Goal: Complete application form: Complete application form

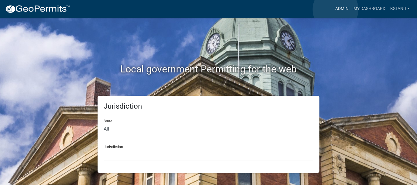
click at [336, 9] on link "Admin" at bounding box center [342, 9] width 18 height 12
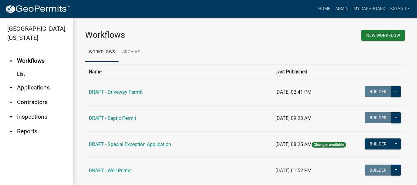
click at [44, 88] on link "arrow_drop_down Applications" at bounding box center [36, 87] width 73 height 15
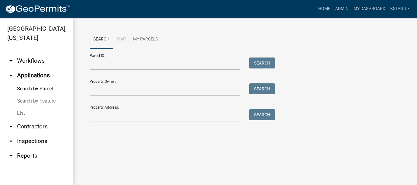
click at [23, 113] on link "List" at bounding box center [36, 113] width 73 height 12
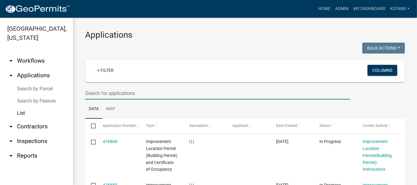
click at [90, 88] on input "text" at bounding box center [217, 93] width 265 height 12
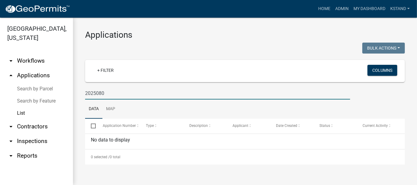
click at [96, 91] on input "2025080" at bounding box center [217, 93] width 265 height 12
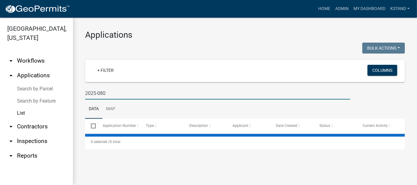
type input "2025-080"
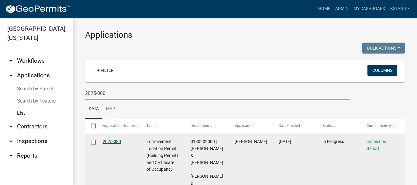
click at [114, 141] on link "2025-080" at bounding box center [112, 141] width 18 height 5
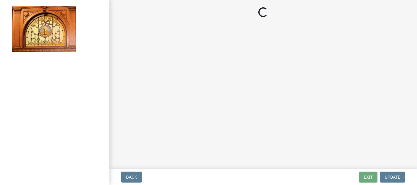
select select "62bb873c-c571-4454-ac8a-8c216551e2a3"
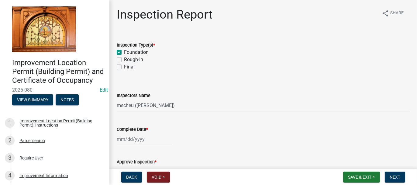
drag, startPoint x: 120, startPoint y: 58, endPoint x: 144, endPoint y: 68, distance: 25.7
click at [124, 58] on label "Rough-In" at bounding box center [133, 59] width 19 height 7
click at [124, 58] on input "Rough-In" at bounding box center [126, 58] width 4 height 4
checkbox input "true"
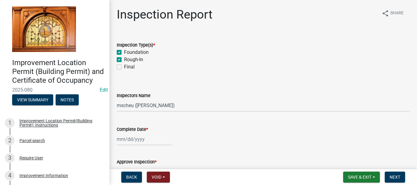
checkbox input "true"
checkbox input "false"
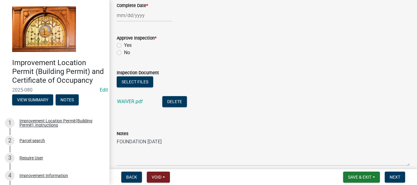
scroll to position [151, 0]
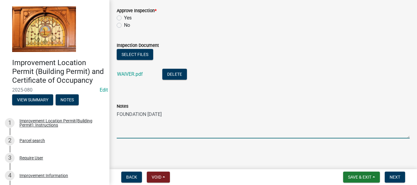
click at [169, 114] on textarea "FOUNDATION 6-26-2025" at bounding box center [263, 124] width 293 height 29
type textarea "FOUNDATION 6-26-2025 ROUGH-IN 9-5-2025"
click at [351, 178] on span "Save & Exit" at bounding box center [359, 177] width 23 height 5
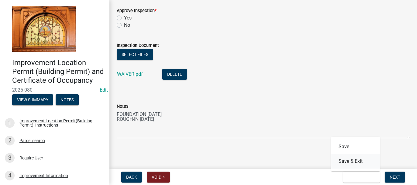
click at [354, 163] on button "Save & Exit" at bounding box center [355, 161] width 49 height 15
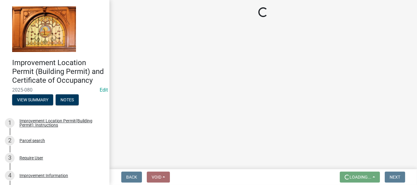
scroll to position [0, 0]
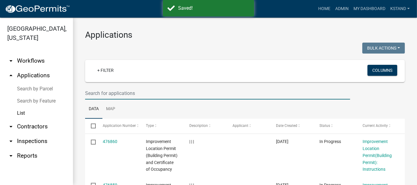
click at [93, 91] on input "text" at bounding box center [217, 93] width 265 height 12
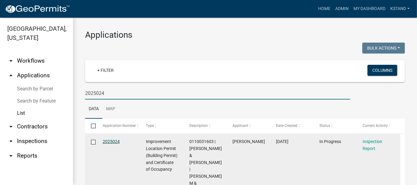
type input "2025024"
click at [113, 142] on link "2025024" at bounding box center [111, 141] width 17 height 5
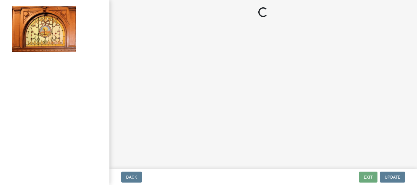
select select "62bb873c-c571-4454-ac8a-8c216551e2a3"
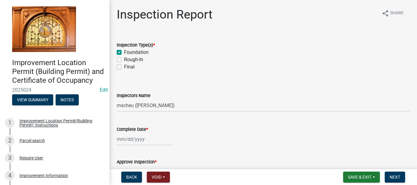
click at [124, 59] on label "Rough-In" at bounding box center [133, 59] width 19 height 7
click at [124, 59] on input "Rough-In" at bounding box center [126, 58] width 4 height 4
checkbox input "true"
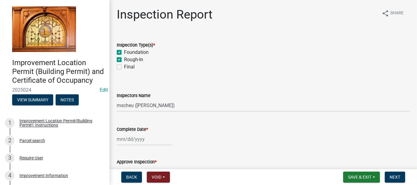
checkbox input "false"
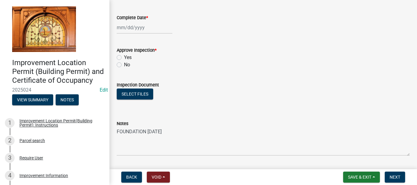
scroll to position [122, 0]
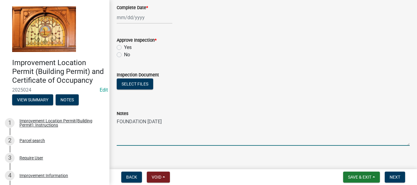
drag, startPoint x: 182, startPoint y: 124, endPoint x: 27, endPoint y: 143, distance: 156.0
click at [181, 124] on textarea "FOUNDATION 6-12-2025" at bounding box center [263, 131] width 293 height 29
type textarea "FOUNDATION 6-12-2025 ROUGH-IN 9-5-2025"
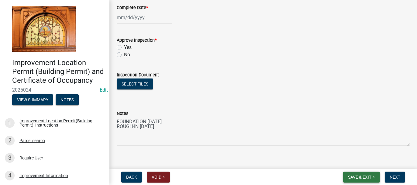
click at [359, 177] on span "Save & Exit" at bounding box center [359, 177] width 23 height 5
click at [355, 161] on button "Save & Exit" at bounding box center [355, 161] width 49 height 15
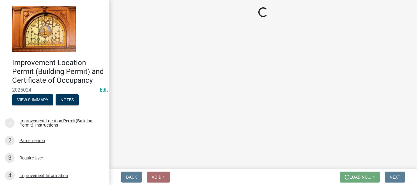
scroll to position [0, 0]
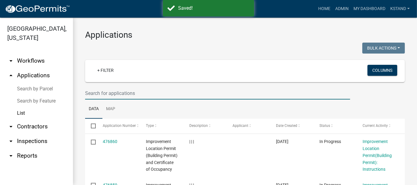
click at [118, 93] on input "text" at bounding box center [217, 93] width 265 height 12
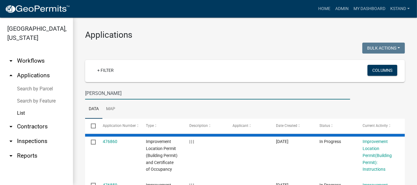
type input "OWEN"
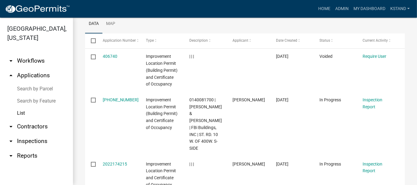
scroll to position [91, 0]
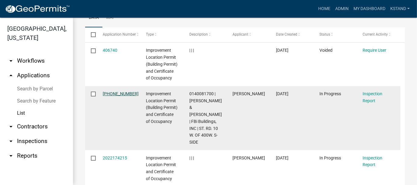
click at [108, 96] on link "2025-094-094" at bounding box center [121, 93] width 36 height 5
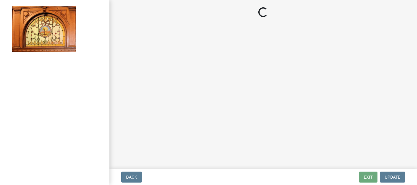
select select "62bb873c-c571-4454-ac8a-8c216551e2a3"
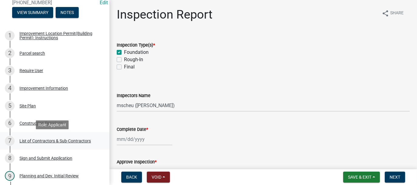
scroll to position [91, 0]
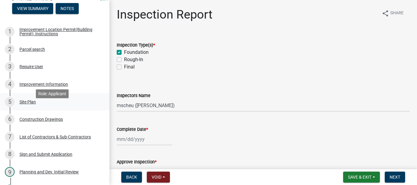
click at [27, 104] on div "Site Plan" at bounding box center [27, 102] width 16 height 4
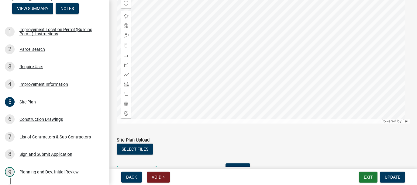
scroll to position [157, 0]
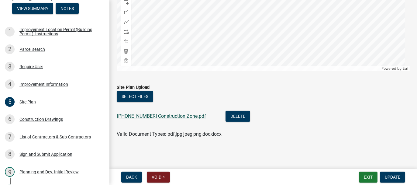
click at [150, 116] on link "20-2524-00 Construction Zone.pdf" at bounding box center [161, 116] width 89 height 6
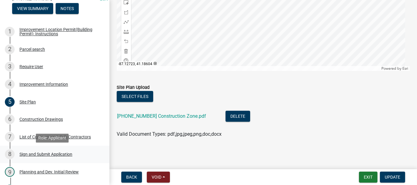
scroll to position [122, 0]
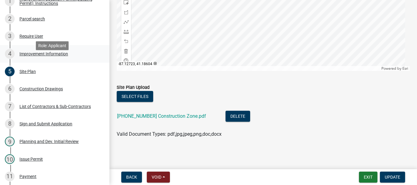
click at [38, 56] on div "Improvement Information" at bounding box center [43, 54] width 49 height 4
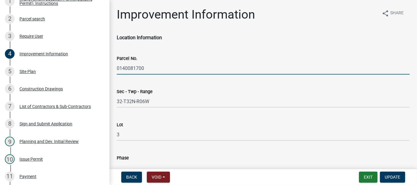
drag, startPoint x: 117, startPoint y: 68, endPoint x: 146, endPoint y: 67, distance: 28.9
click at [146, 67] on input "0140081700" at bounding box center [263, 68] width 293 height 12
click at [369, 176] on button "Exit" at bounding box center [368, 177] width 19 height 11
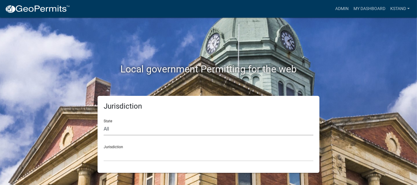
click at [108, 130] on select "All [US_STATE] [US_STATE] [US_STATE] [US_STATE] [US_STATE] [US_STATE] [US_STATE…" at bounding box center [209, 129] width 210 height 12
select select "[US_STATE]"
click at [104, 123] on select "All [US_STATE] [US_STATE] [US_STATE] [US_STATE] [US_STATE] [US_STATE] [US_STATE…" at bounding box center [209, 129] width 210 height 12
click at [107, 154] on select "City of [GEOGRAPHIC_DATA], [US_STATE] City of [GEOGRAPHIC_DATA], [US_STATE] Cit…" at bounding box center [209, 155] width 210 height 12
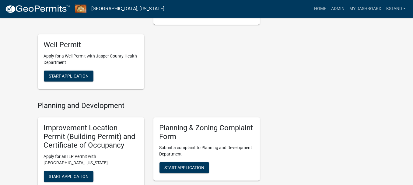
scroll to position [365, 0]
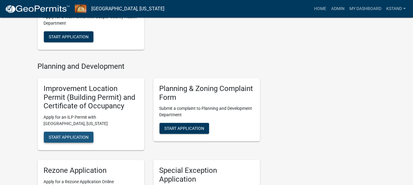
click at [53, 138] on span "Start Application" at bounding box center [69, 137] width 40 height 5
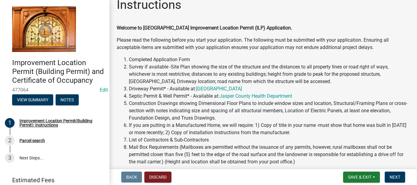
scroll to position [91, 0]
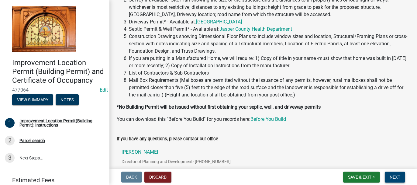
click at [387, 176] on button "Next" at bounding box center [395, 177] width 20 height 11
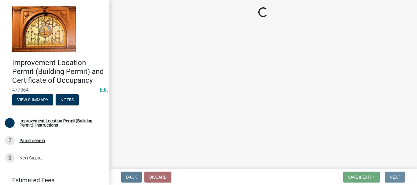
scroll to position [0, 0]
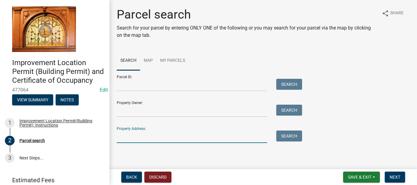
click at [130, 135] on input "Property Address:" at bounding box center [192, 136] width 151 height 12
type input "3571 quail"
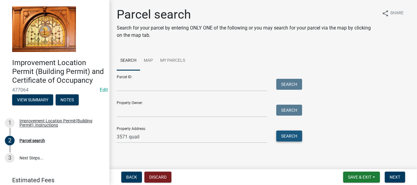
click at [282, 136] on button "Search" at bounding box center [289, 135] width 26 height 11
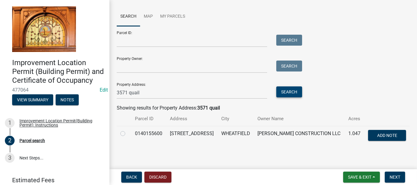
scroll to position [47, 0]
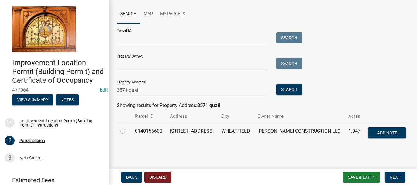
click at [128, 127] on label at bounding box center [128, 127] width 0 height 0
click at [128, 130] on input "radio" at bounding box center [130, 129] width 4 height 4
radio input "true"
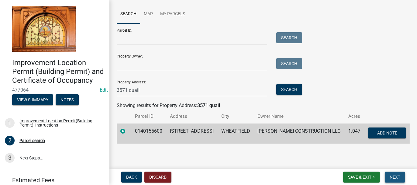
click at [392, 177] on span "Next" at bounding box center [395, 177] width 11 height 5
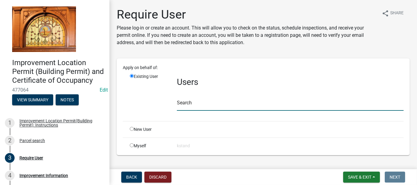
click at [179, 102] on input "text" at bounding box center [290, 104] width 227 height 12
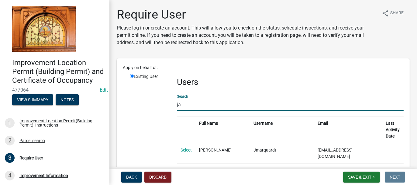
type input "j"
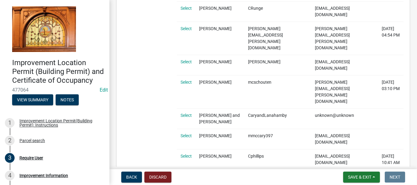
scroll to position [213, 0]
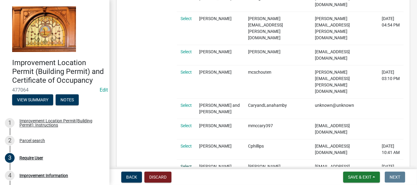
type input "[PERSON_NAME]"
click at [183, 164] on link "Select" at bounding box center [186, 166] width 11 height 5
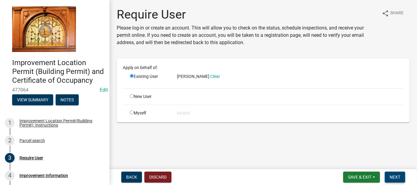
click at [391, 175] on span "Next" at bounding box center [395, 177] width 11 height 5
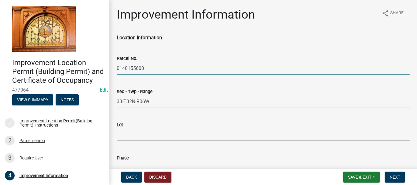
drag, startPoint x: 117, startPoint y: 68, endPoint x: 145, endPoint y: 71, distance: 27.6
click at [145, 71] on input "0140155600" at bounding box center [263, 68] width 293 height 12
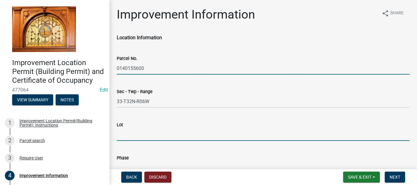
click at [118, 130] on input "Lot" at bounding box center [263, 134] width 293 height 12
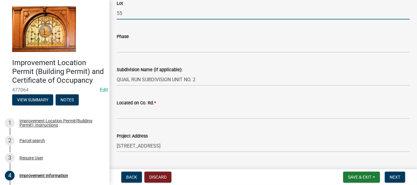
scroll to position [122, 0]
type input "55"
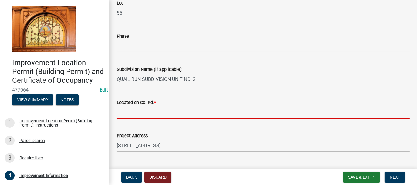
click at [124, 111] on input "Located on Co. Rd. *" at bounding box center [263, 112] width 293 height 12
type input "W"
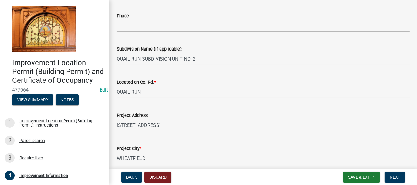
scroll to position [152, 0]
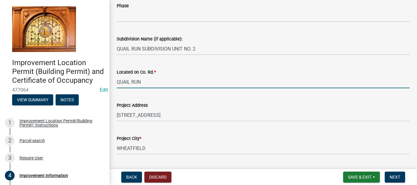
type input "QUAIL RUN"
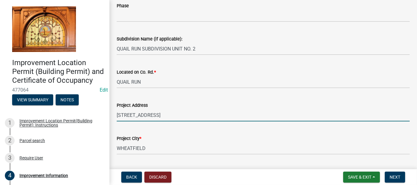
click at [166, 112] on input "3571 QUAIL RUN DR S" at bounding box center [263, 115] width 293 height 12
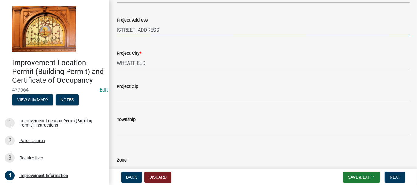
scroll to position [243, 0]
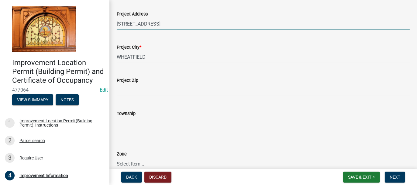
type input "3571 QUAIL RUN DR S, WHEATFIELD"
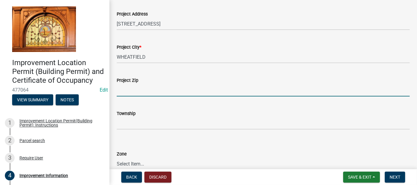
click at [120, 89] on input "Project Zip" at bounding box center [263, 90] width 293 height 12
type input "46392"
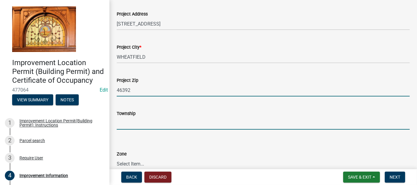
click at [134, 121] on input "Township" at bounding box center [263, 123] width 293 height 12
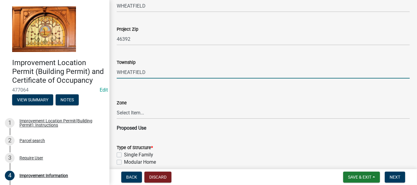
scroll to position [304, 0]
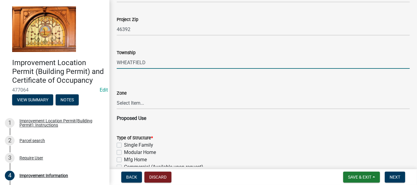
type input "WHEATFIELD"
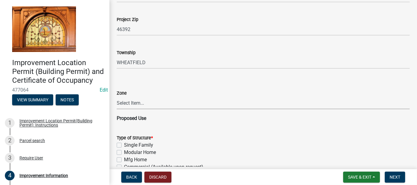
click at [152, 103] on select "Select Item... CO - Conservation PR - Parks & Recreation A1 - Conservation Agri…" at bounding box center [263, 103] width 293 height 12
click at [117, 97] on select "Select Item... CO - Conservation PR - Parks & Recreation A1 - Conservation Agri…" at bounding box center [263, 103] width 293 height 12
select select "8bbf6709-b682-4859-bc26-bad637e1a2ad"
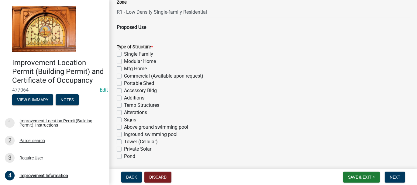
scroll to position [395, 0]
click at [124, 54] on label "Single Family" at bounding box center [138, 53] width 29 height 7
click at [124, 54] on input "Single Family" at bounding box center [126, 52] width 4 height 4
checkbox input "true"
checkbox input "false"
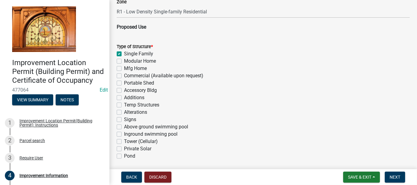
checkbox input "false"
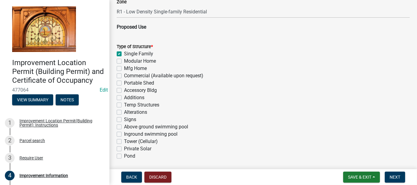
checkbox input "false"
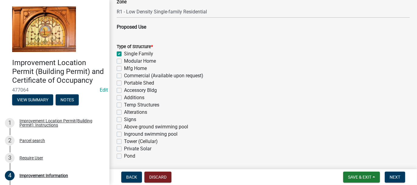
checkbox input "false"
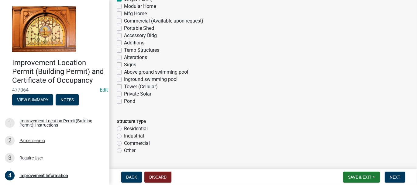
scroll to position [456, 0]
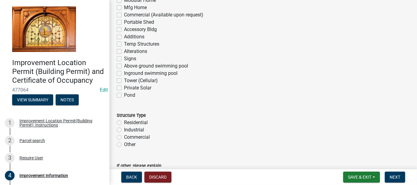
click at [124, 121] on label "Residential" at bounding box center [136, 122] width 24 height 7
click at [124, 121] on input "Residential" at bounding box center [126, 121] width 4 height 4
radio input "true"
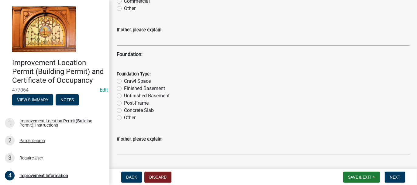
scroll to position [578, 0]
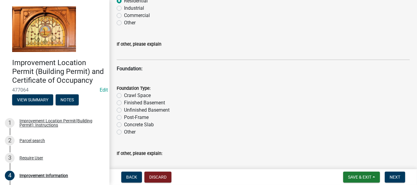
click at [124, 95] on label "Crawl Space" at bounding box center [137, 95] width 27 height 7
click at [124, 95] on input "Crawl Space" at bounding box center [126, 94] width 4 height 4
radio input "true"
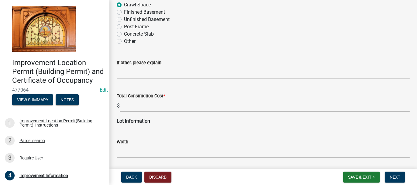
scroll to position [669, 0]
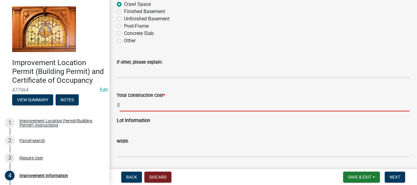
click at [126, 106] on input "text" at bounding box center [265, 105] width 290 height 12
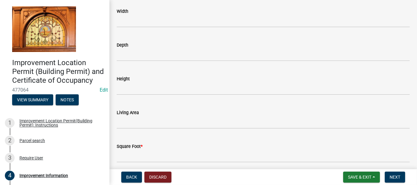
scroll to position [972, 0]
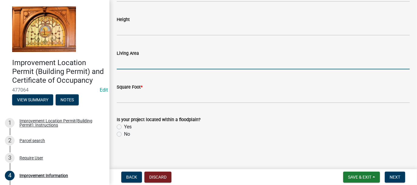
type input "350000"
click at [123, 60] on input "text" at bounding box center [263, 63] width 293 height 12
click at [121, 64] on input "text" at bounding box center [263, 63] width 293 height 12
type input "2043"
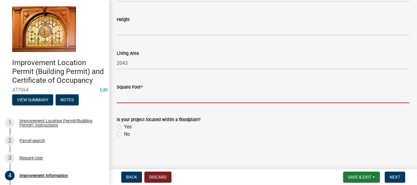
click at [130, 94] on input "text" at bounding box center [263, 97] width 293 height 12
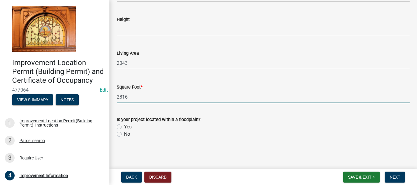
type input "2816"
click at [124, 135] on label "No" at bounding box center [127, 133] width 6 height 7
click at [124, 134] on input "No" at bounding box center [126, 132] width 4 height 4
radio input "true"
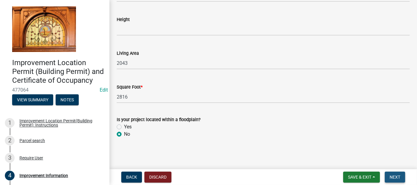
click at [396, 179] on span "Next" at bounding box center [395, 177] width 11 height 5
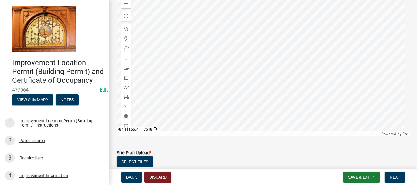
scroll to position [134, 0]
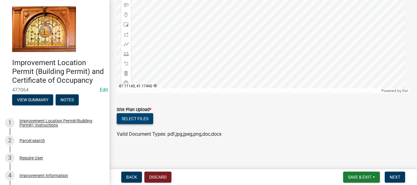
click at [133, 119] on button "Select files" at bounding box center [135, 118] width 36 height 11
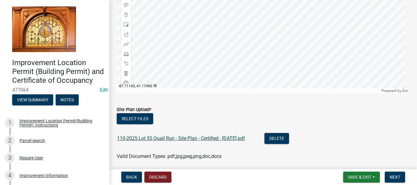
click at [125, 139] on link "110-2025 Lot 55 Quail Run - Site Plan - Certified - 09-01-2025.pdf" at bounding box center [181, 138] width 128 height 6
click at [395, 177] on span "Next" at bounding box center [395, 177] width 11 height 5
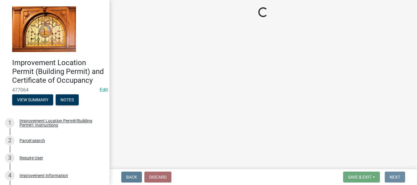
scroll to position [0, 0]
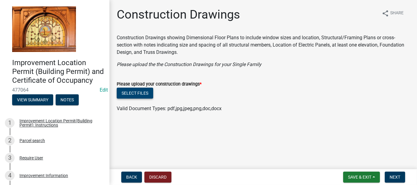
click at [140, 91] on button "Select files" at bounding box center [135, 93] width 36 height 11
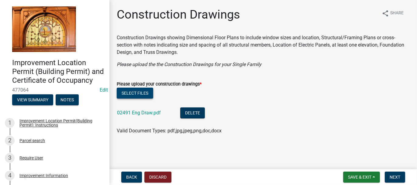
click at [126, 91] on button "Select files" at bounding box center [135, 93] width 36 height 11
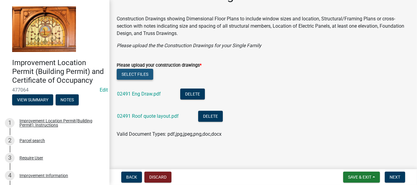
click at [125, 75] on button "Select files" at bounding box center [135, 74] width 36 height 11
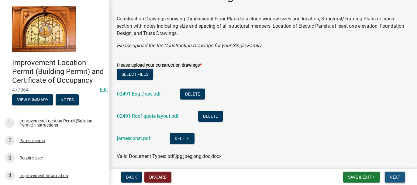
click at [392, 178] on span "Next" at bounding box center [395, 177] width 11 height 5
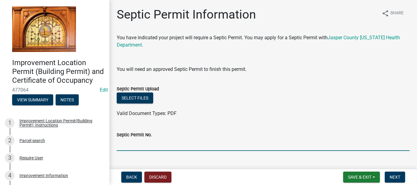
click at [125, 144] on input "Septic Permit No." at bounding box center [263, 144] width 293 height 12
type input "COMING"
click at [392, 178] on span "Next" at bounding box center [395, 177] width 11 height 5
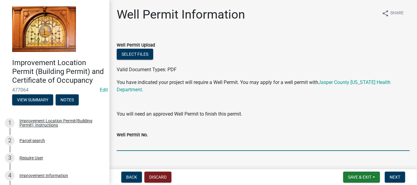
click at [123, 144] on input "Well Permit No." at bounding box center [263, 144] width 293 height 12
type input "COMING"
click at [395, 176] on span "Next" at bounding box center [395, 177] width 11 height 5
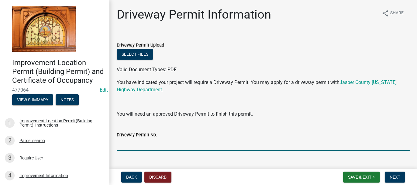
click at [137, 142] on input "Driveway Permit No." at bounding box center [263, 144] width 293 height 12
type input "1149"
click at [392, 176] on span "Next" at bounding box center [395, 177] width 11 height 5
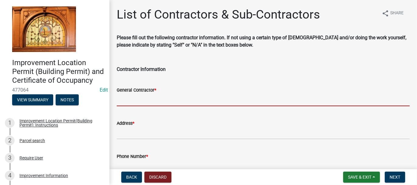
click at [148, 102] on input "General Contractor *" at bounding box center [263, 100] width 293 height 12
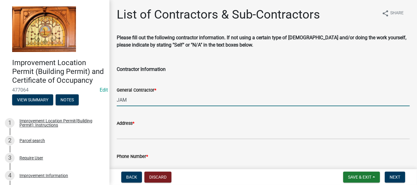
type input "JAMES CONSTRUCTION LLC"
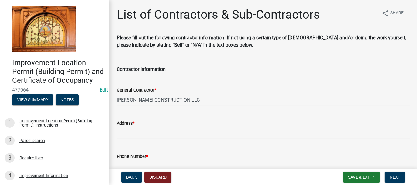
click at [123, 130] on input "Address *" at bounding box center [263, 133] width 293 height 12
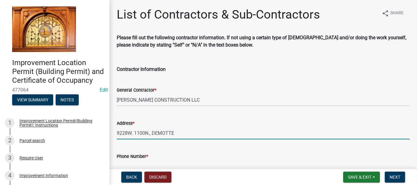
type input "9228W. 1100N., DEMOTTE"
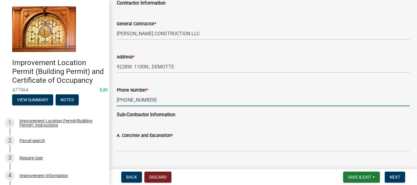
scroll to position [97, 0]
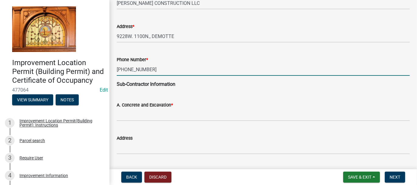
type input "219-776-6451"
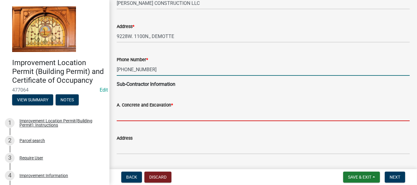
click at [138, 116] on input "A. Concrete and Excavation *" at bounding box center [263, 115] width 293 height 12
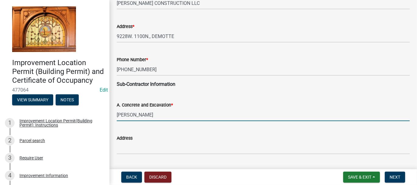
type input "DEYOUNG DIRTWORKS"
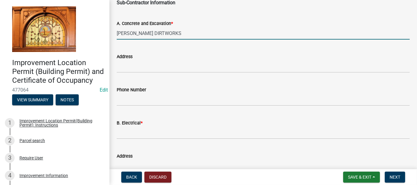
scroll to position [188, 0]
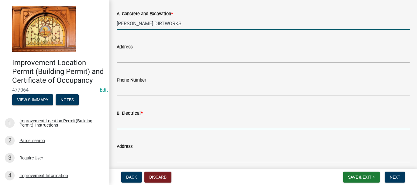
click at [152, 118] on input "B. Electrical *" at bounding box center [263, 123] width 293 height 12
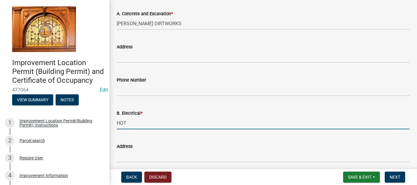
type input "HOTWIRE"
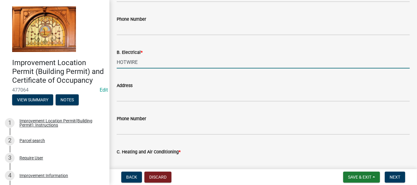
scroll to position [279, 0]
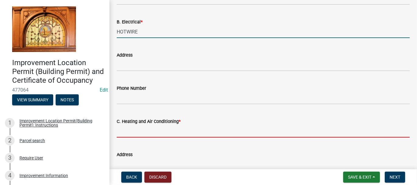
click at [164, 129] on input "C. Heating and Air Conditioning *" at bounding box center [263, 131] width 293 height 12
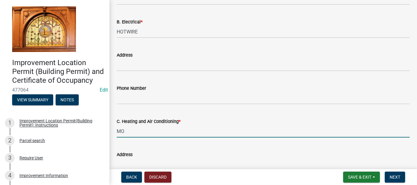
type input "MODERN HEATING"
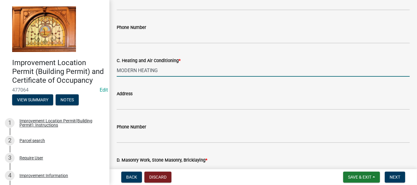
scroll to position [370, 0]
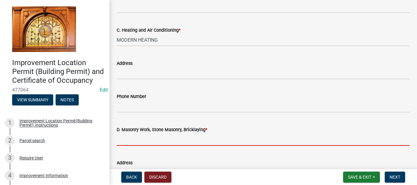
click at [135, 138] on input "D. Masonry Work, Stone Masonry, Bricklaying *" at bounding box center [263, 139] width 293 height 12
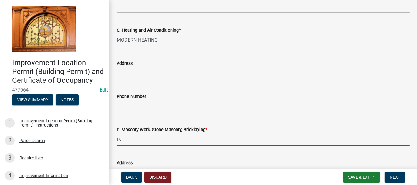
type input "DJ MASONRY DAVID SYTSMA"
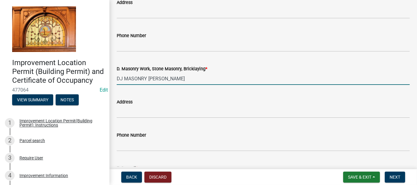
scroll to position [462, 0]
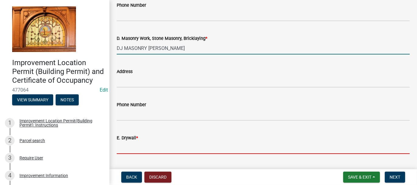
click at [147, 145] on input "E. Drywall *" at bounding box center [263, 147] width 293 height 12
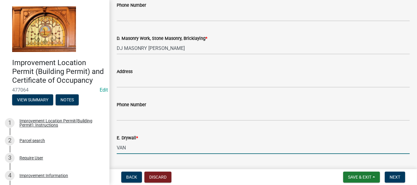
type input "VANGOOGH"
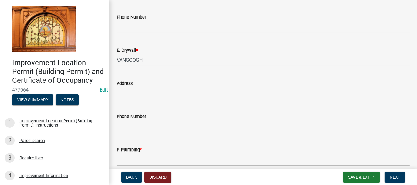
scroll to position [553, 0]
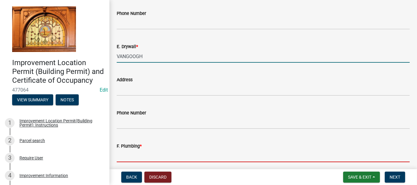
click at [136, 156] on input "F. Plumbing *" at bounding box center [263, 156] width 293 height 12
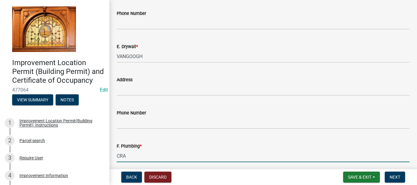
type input "Craig Anderson Plumbing"
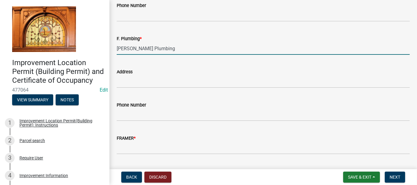
scroll to position [674, 0]
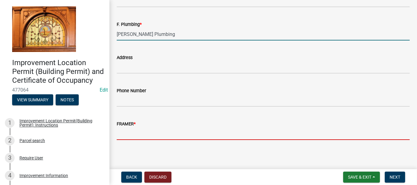
click at [134, 134] on input "FRAMER *" at bounding box center [263, 133] width 293 height 12
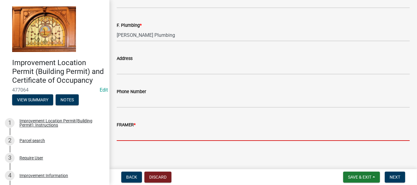
scroll to position [676, 0]
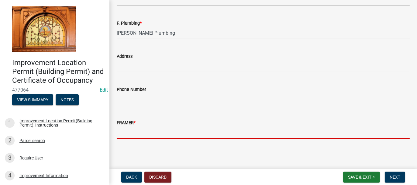
click at [130, 133] on input "FRAMER *" at bounding box center [263, 132] width 293 height 12
click at [132, 133] on input "FRAMER *" at bounding box center [263, 132] width 293 height 12
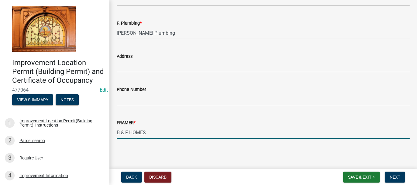
scroll to position [584, 0]
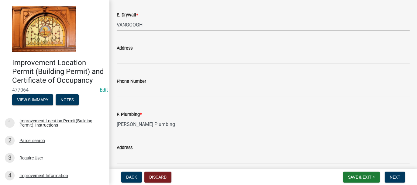
type input "B & F HOMES"
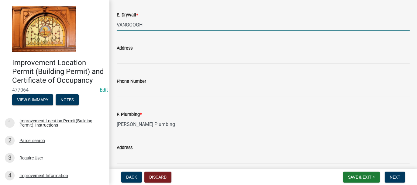
drag, startPoint x: 144, startPoint y: 23, endPoint x: 106, endPoint y: 26, distance: 38.1
click at [106, 26] on div "Improvement Location Permit (Building Permit) and Certificate of Occupancy 4770…" at bounding box center [208, 92] width 417 height 185
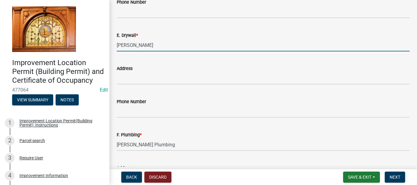
scroll to position [554, 0]
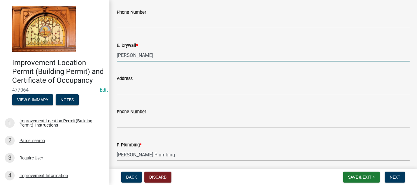
type input "SCHEKINAH"
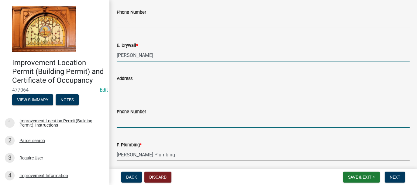
click at [122, 123] on input "Phone Number" at bounding box center [263, 121] width 293 height 12
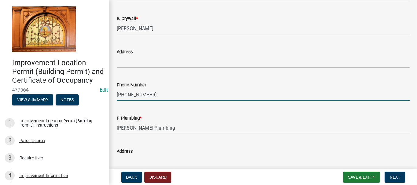
scroll to position [615, 0]
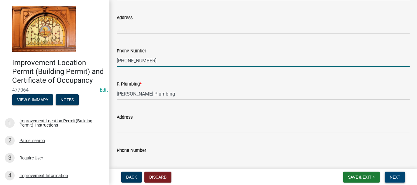
type input "708-446-3285"
click at [391, 176] on span "Next" at bounding box center [395, 177] width 11 height 5
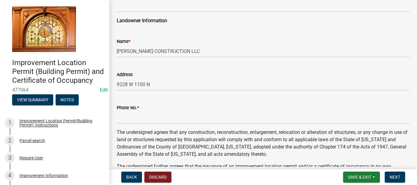
scroll to position [152, 0]
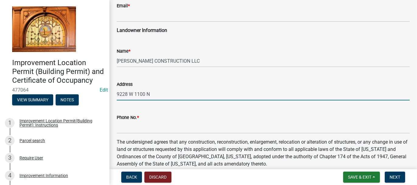
click at [156, 92] on input "9228 W 1100 N" at bounding box center [263, 94] width 293 height 12
type input "9228 W 1100 N, DEMOTTE"
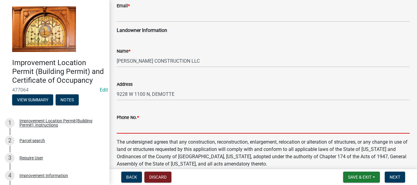
click at [145, 130] on input "Phone No. *" at bounding box center [263, 127] width 293 height 12
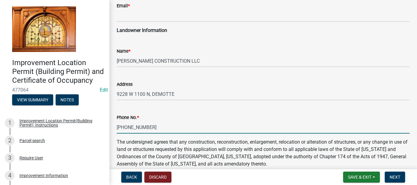
type input "219-776-6451"
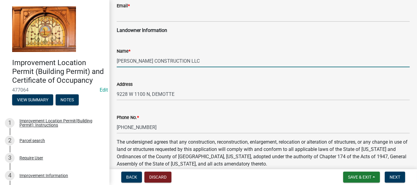
drag, startPoint x: 118, startPoint y: 60, endPoint x: 180, endPoint y: 63, distance: 62.4
click at [180, 63] on input "JAMES CONSTRUCTION LLC" at bounding box center [263, 61] width 293 height 12
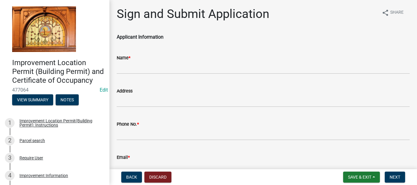
scroll to position [0, 0]
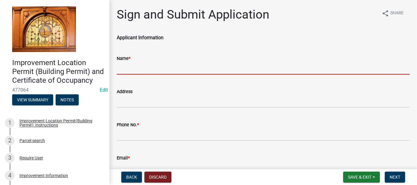
click at [133, 67] on input "Name *" at bounding box center [263, 68] width 293 height 12
paste input "JAMES CONSTRUCTION LLC"
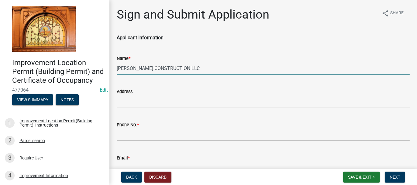
type input "JAMES CONSTRUCTION LLC"
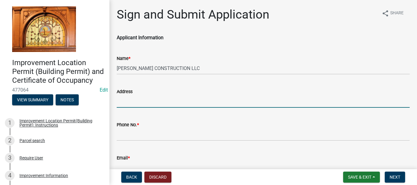
click at [124, 101] on input "Address" at bounding box center [263, 101] width 293 height 12
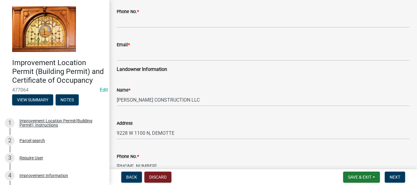
scroll to position [122, 0]
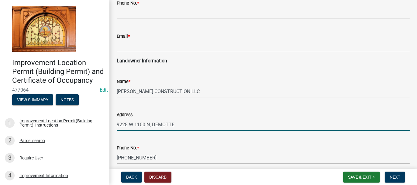
drag, startPoint x: 116, startPoint y: 123, endPoint x: 161, endPoint y: 123, distance: 44.7
click at [176, 124] on input "9228 W 1100 N, DEMOTTE" at bounding box center [263, 124] width 293 height 12
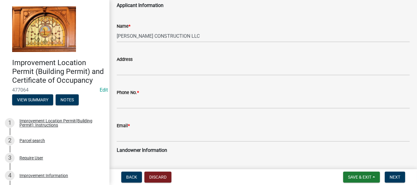
scroll to position [30, 0]
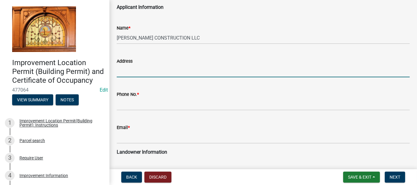
click at [119, 67] on input "Address" at bounding box center [263, 71] width 293 height 12
paste input "9228 W 1100 N, DEMOTTE"
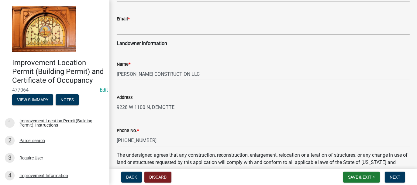
scroll to position [152, 0]
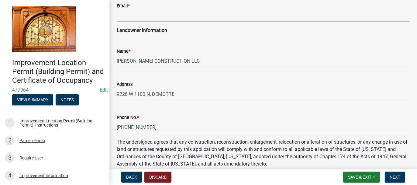
type input "9228 W 1100 N, DEMOTTE"
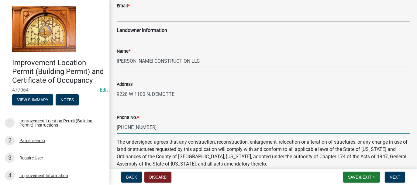
drag, startPoint x: 116, startPoint y: 126, endPoint x: 147, endPoint y: 128, distance: 30.8
click at [147, 128] on input "219-776-6451" at bounding box center [263, 127] width 293 height 12
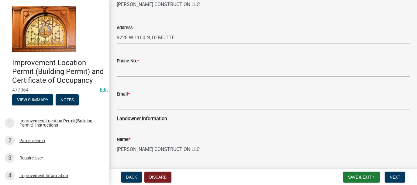
scroll to position [61, 0]
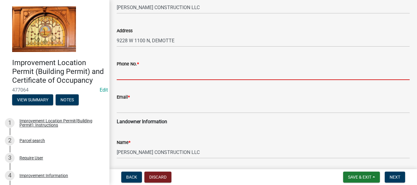
click at [124, 73] on input "Phone No. *" at bounding box center [263, 74] width 293 height 12
paste input "219-776-6451"
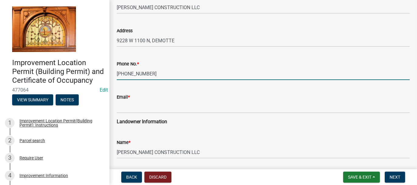
type input "219-776-6451"
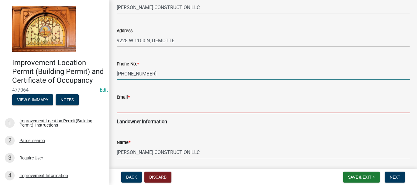
click at [131, 106] on input "Email *" at bounding box center [263, 107] width 293 height 12
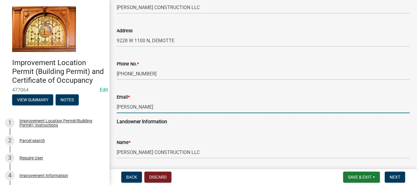
type input "JAMESCONSTRLLC@GMAIL.COM"
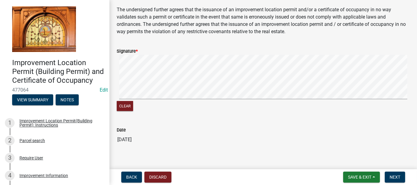
scroll to position [325, 0]
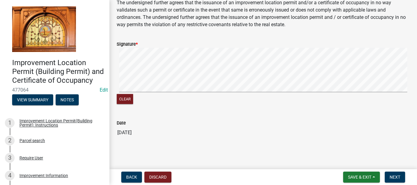
click at [130, 93] on signature-pad at bounding box center [263, 71] width 293 height 46
click at [389, 178] on button "Next" at bounding box center [395, 177] width 20 height 11
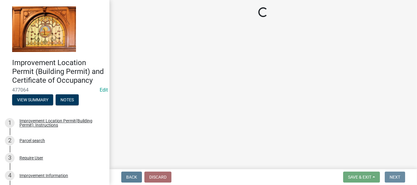
scroll to position [0, 0]
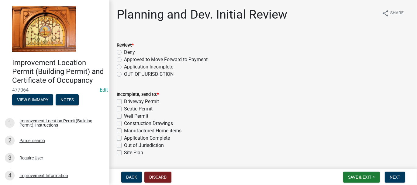
click at [124, 59] on label "Approved to Move Forward to Payment" at bounding box center [166, 59] width 84 height 7
click at [124, 59] on input "Approved to Move Forward to Payment" at bounding box center [126, 58] width 4 height 4
radio input "true"
click at [124, 137] on label "Application Complete" at bounding box center [147, 137] width 46 height 7
click at [124, 137] on input "Application Complete" at bounding box center [126, 136] width 4 height 4
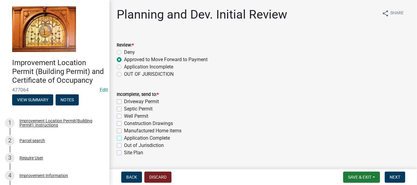
checkbox input "true"
checkbox input "false"
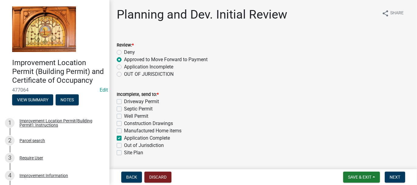
checkbox input "false"
checkbox input "true"
checkbox input "false"
drag, startPoint x: 393, startPoint y: 176, endPoint x: 348, endPoint y: 157, distance: 48.2
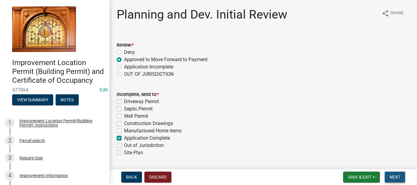
click at [393, 176] on span "Next" at bounding box center [395, 177] width 11 height 5
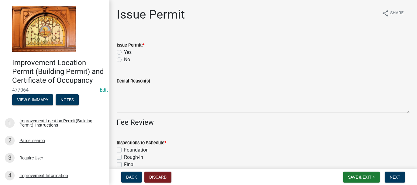
click at [124, 52] on label "Yes" at bounding box center [128, 52] width 8 height 7
click at [124, 52] on input "Yes" at bounding box center [126, 51] width 4 height 4
radio input "true"
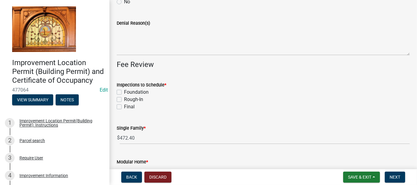
scroll to position [61, 0]
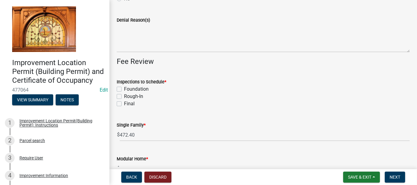
click at [124, 88] on label "Foundation" at bounding box center [136, 88] width 25 height 7
click at [124, 88] on input "Foundation" at bounding box center [126, 87] width 4 height 4
checkbox input "true"
checkbox input "false"
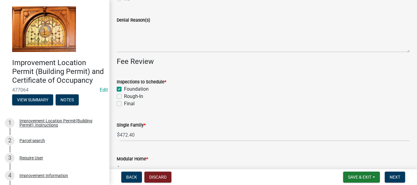
click at [124, 96] on label "Rough-In" at bounding box center [133, 96] width 19 height 7
click at [124, 96] on input "Rough-In" at bounding box center [126, 95] width 4 height 4
checkbox input "true"
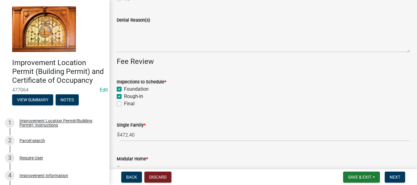
checkbox input "false"
click at [118, 100] on div "Final" at bounding box center [263, 103] width 293 height 7
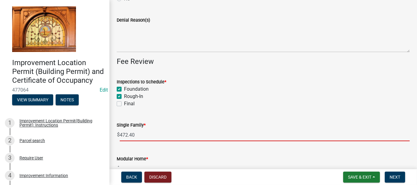
click at [129, 135] on input "472.40" at bounding box center [265, 135] width 290 height 12
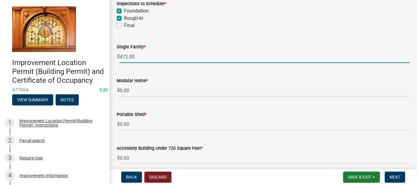
scroll to position [152, 0]
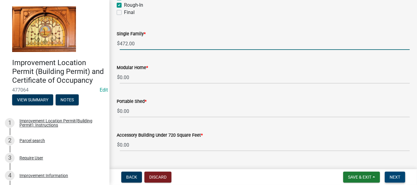
type input "472.00"
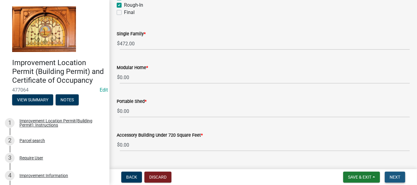
click at [394, 174] on button "Next" at bounding box center [395, 177] width 20 height 11
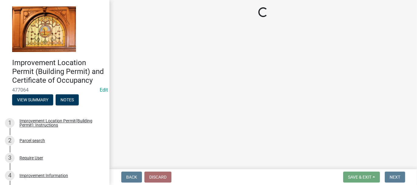
select select "3: 3"
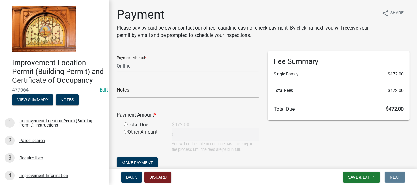
click at [125, 124] on input "radio" at bounding box center [126, 124] width 4 height 4
radio input "true"
type input "472"
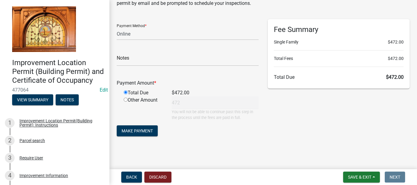
scroll to position [32, 0]
click at [135, 129] on span "Make Payment" at bounding box center [137, 130] width 31 height 5
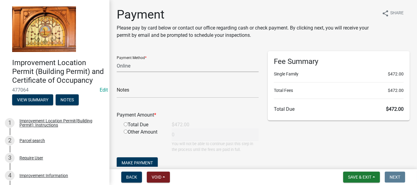
click at [126, 64] on select "Credit Card POS Check Cash Online" at bounding box center [188, 66] width 142 height 12
select select "1: 0"
click at [117, 60] on select "Credit Card POS Check Cash Online" at bounding box center [188, 66] width 142 height 12
click at [126, 92] on input "text" at bounding box center [188, 91] width 142 height 12
type input "4157"
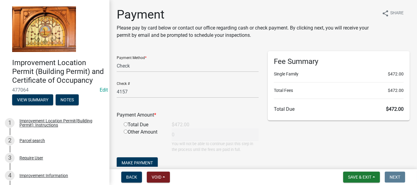
drag, startPoint x: 126, startPoint y: 123, endPoint x: 127, endPoint y: 128, distance: 5.2
click at [126, 123] on input "radio" at bounding box center [126, 124] width 4 height 4
radio input "true"
type input "472"
click at [136, 161] on span "Make Payment" at bounding box center [137, 162] width 31 height 5
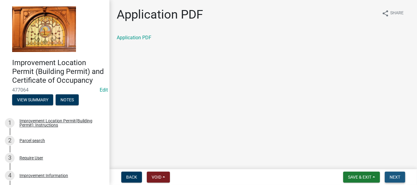
click at [393, 178] on span "Next" at bounding box center [395, 177] width 11 height 5
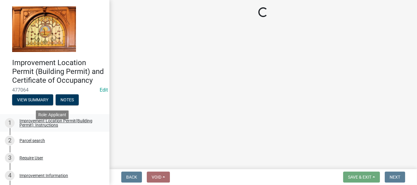
select select "62bb873c-c571-4454-ac8a-8c216551e2a3"
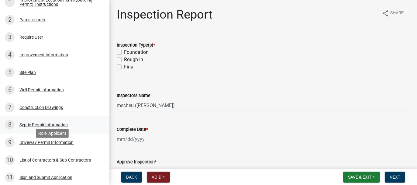
scroll to position [122, 0]
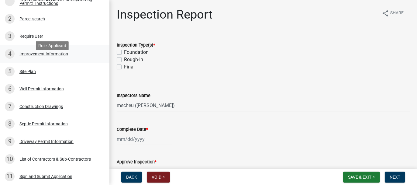
click at [26, 56] on div "Improvement Information" at bounding box center [43, 54] width 49 height 4
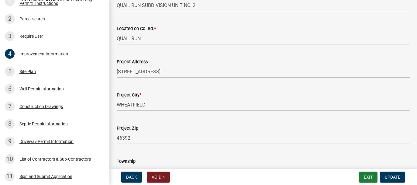
scroll to position [213, 0]
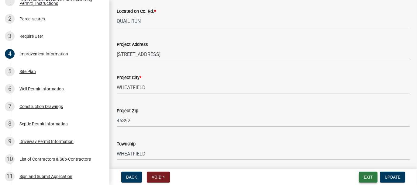
click at [367, 175] on button "Exit" at bounding box center [368, 177] width 19 height 11
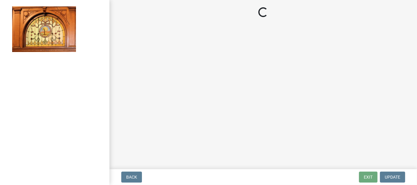
select select "62bb873c-c571-4454-ac8a-8c216551e2a3"
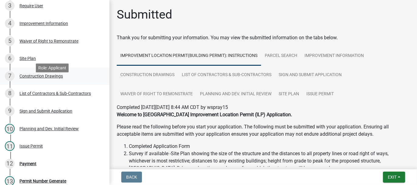
scroll to position [182, 0]
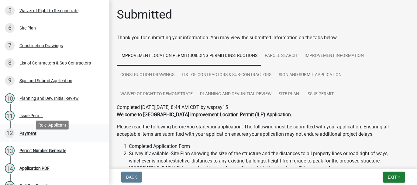
click at [23, 135] on div "Payment" at bounding box center [27, 133] width 17 height 4
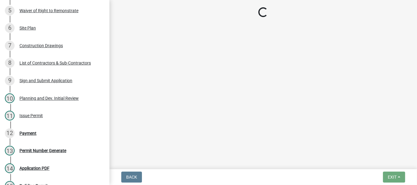
select select "3: 3"
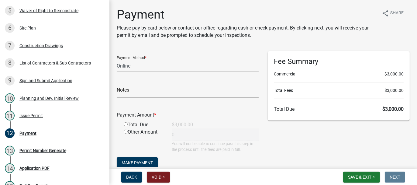
click at [124, 124] on input "radio" at bounding box center [126, 124] width 4 height 4
radio input "true"
type input "3000"
click at [129, 161] on span "Make Payment" at bounding box center [137, 162] width 31 height 5
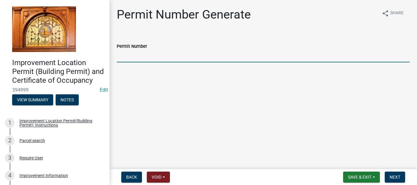
click at [129, 59] on input "Permit Number" at bounding box center [263, 56] width 293 height 12
type input "2025-143"
drag, startPoint x: 388, startPoint y: 177, endPoint x: 375, endPoint y: 174, distance: 13.4
click at [388, 177] on button "Next" at bounding box center [395, 177] width 20 height 11
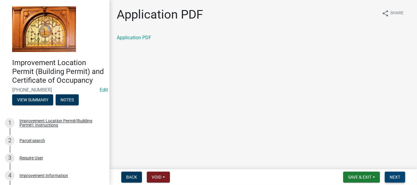
click at [395, 177] on span "Next" at bounding box center [395, 177] width 11 height 5
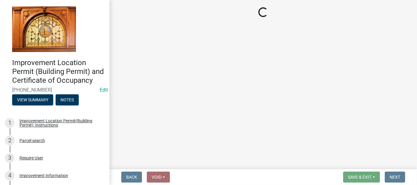
select select "62bb873c-c571-4454-ac8a-8c216551e2a3"
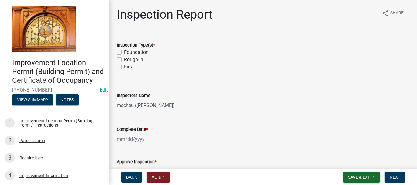
click at [361, 177] on span "Save & Exit" at bounding box center [359, 177] width 23 height 5
click at [354, 162] on button "Save & Exit" at bounding box center [355, 161] width 49 height 15
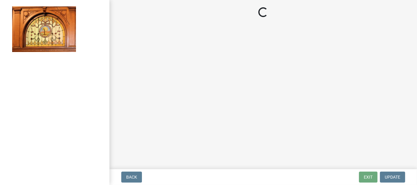
select select "62bb873c-c571-4454-ac8a-8c216551e2a3"
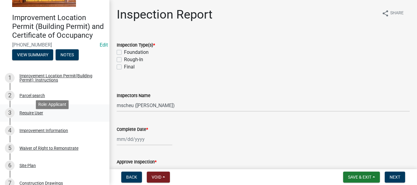
scroll to position [91, 0]
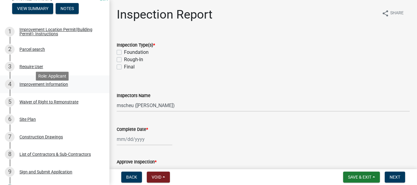
click at [29, 89] on div "4 Improvement Information" at bounding box center [52, 84] width 95 height 10
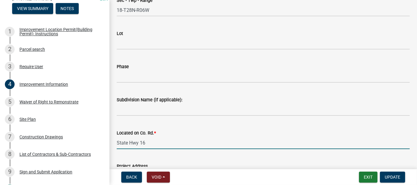
click at [145, 143] on input "State Hwy 16" at bounding box center [263, 143] width 293 height 12
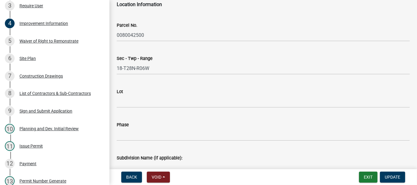
scroll to position [0, 0]
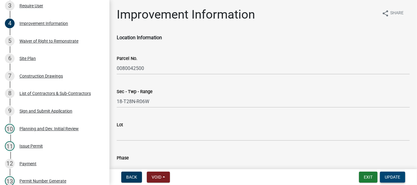
type input "State Hwy [GEOGRAPHIC_DATA]"
drag, startPoint x: 392, startPoint y: 175, endPoint x: 316, endPoint y: 138, distance: 84.3
click at [392, 175] on span "Update" at bounding box center [393, 177] width 16 height 5
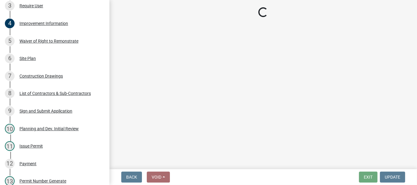
select select "62bb873c-c571-4454-ac8a-8c216551e2a3"
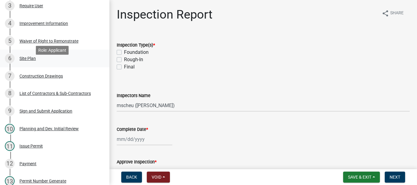
click at [27, 61] on div "Site Plan" at bounding box center [27, 58] width 16 height 4
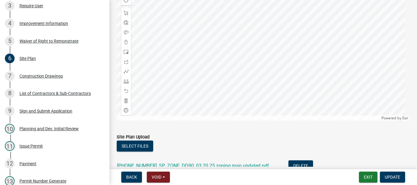
scroll to position [157, 0]
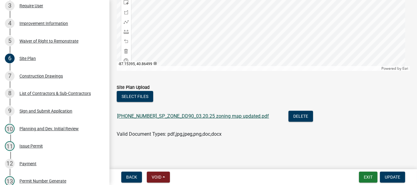
click at [165, 113] on div "[PHONE_NUMBER]_SP_ZONE_DD90_03.20.25 zoning map updated.pdf" at bounding box center [198, 117] width 162 height 12
click at [164, 116] on link "[PHONE_NUMBER]_SP_ZONE_DD90_03.20.25 zoning map updated.pdf" at bounding box center [193, 116] width 152 height 6
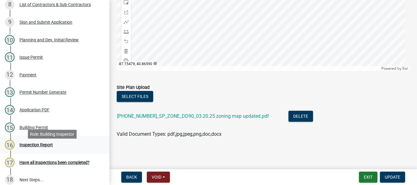
scroll to position [243, 0]
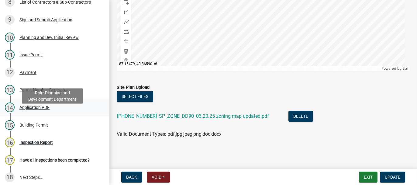
click at [27, 109] on div "Application PDF" at bounding box center [34, 107] width 30 height 4
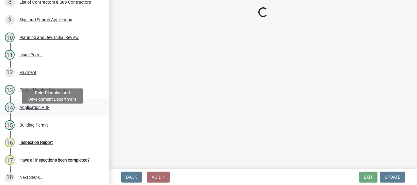
scroll to position [0, 0]
click at [27, 109] on div "Application PDF" at bounding box center [34, 107] width 30 height 4
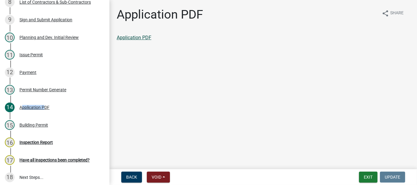
click at [142, 40] on link "Application PDF" at bounding box center [134, 38] width 35 height 6
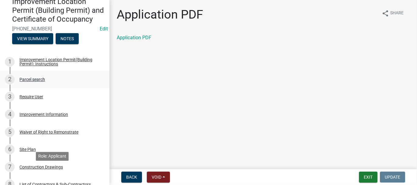
scroll to position [61, 0]
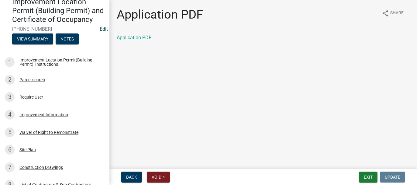
click at [100, 32] on link "Edit" at bounding box center [104, 29] width 8 height 6
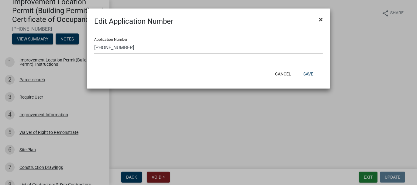
click at [322, 17] on span "×" at bounding box center [321, 19] width 4 height 9
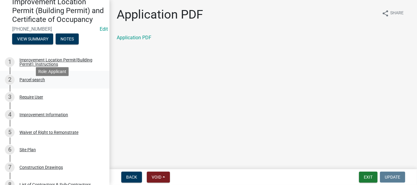
click at [26, 82] on div "Parcel search" at bounding box center [32, 80] width 26 height 4
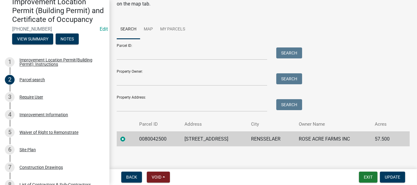
scroll to position [34, 0]
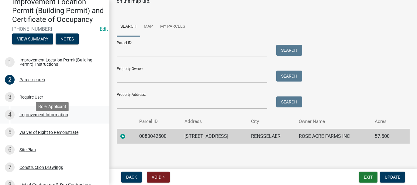
click at [26, 117] on div "Improvement Information" at bounding box center [43, 115] width 49 height 4
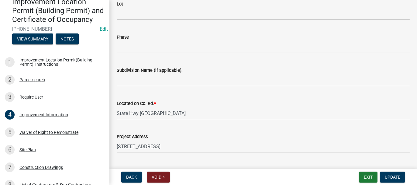
scroll to position [122, 0]
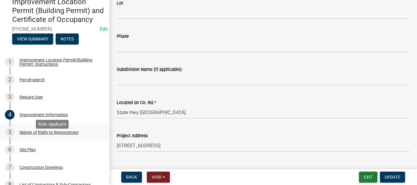
click at [23, 134] on div "Waiver of Right to Remonstrate" at bounding box center [48, 132] width 59 height 4
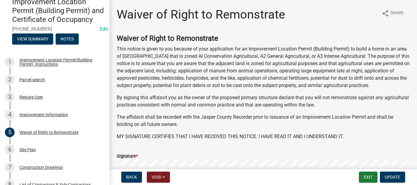
scroll to position [87, 0]
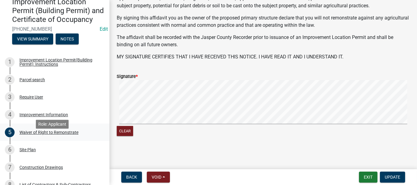
click at [26, 134] on div "Waiver of Right to Remonstrate" at bounding box center [48, 132] width 59 height 4
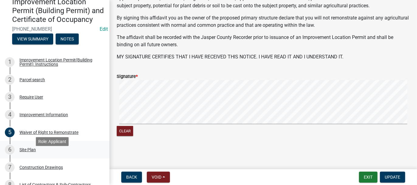
click at [20, 152] on div "Site Plan" at bounding box center [27, 149] width 16 height 4
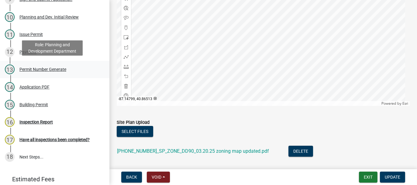
scroll to position [274, 0]
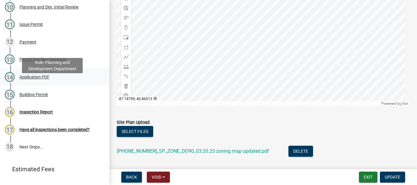
click at [41, 79] on div "Application PDF" at bounding box center [34, 77] width 30 height 4
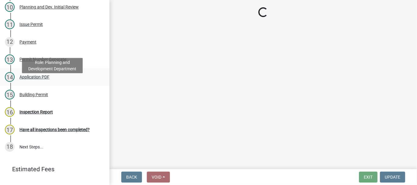
scroll to position [0, 0]
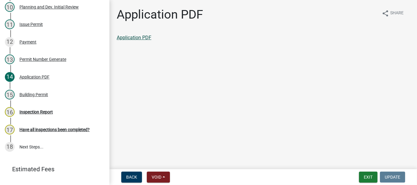
click at [143, 39] on link "Application PDF" at bounding box center [134, 38] width 35 height 6
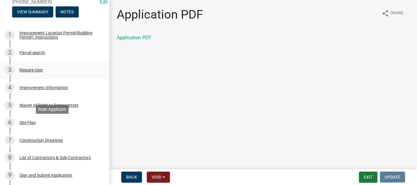
scroll to position [30, 0]
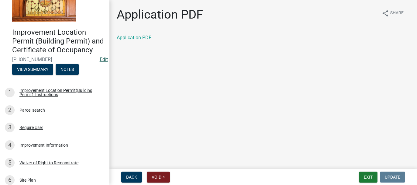
click at [100, 62] on link "Edit" at bounding box center [104, 60] width 8 height 6
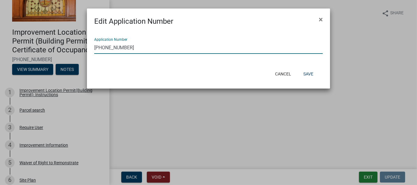
drag, startPoint x: 112, startPoint y: 46, endPoint x: 125, endPoint y: 22, distance: 27.5
click at [112, 46] on input "[PHONE_NUMBER]" at bounding box center [208, 47] width 229 height 12
type input "[PHONE_NUMBER]"
click at [311, 73] on button "Save" at bounding box center [309, 73] width 20 height 11
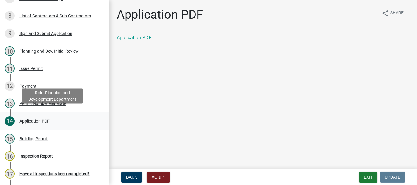
scroll to position [243, 0]
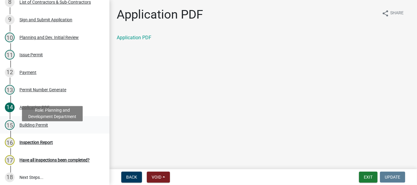
click at [29, 127] on div "Building Permit" at bounding box center [33, 125] width 29 height 4
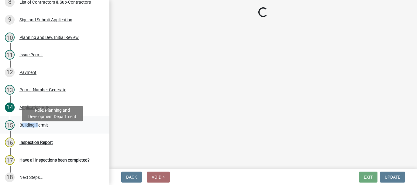
click at [29, 127] on div "Building Permit" at bounding box center [33, 125] width 29 height 4
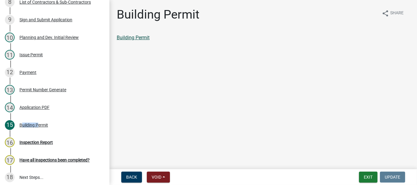
click at [139, 37] on link "Building Permit" at bounding box center [133, 38] width 33 height 6
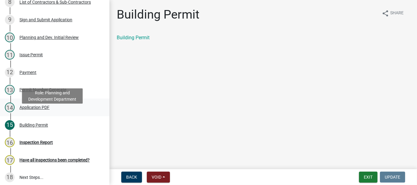
click at [24, 109] on div "Application PDF" at bounding box center [34, 107] width 30 height 4
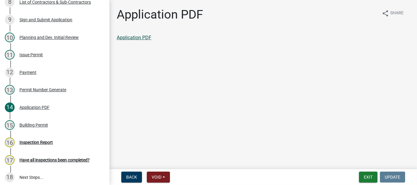
click at [149, 36] on link "Application PDF" at bounding box center [134, 38] width 35 height 6
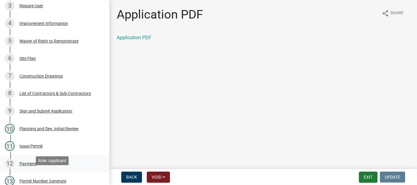
scroll to position [61, 0]
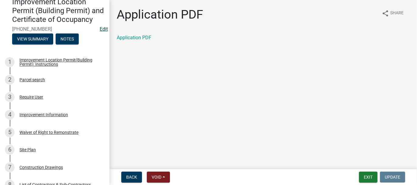
click at [100, 32] on link "Edit" at bounding box center [104, 29] width 8 height 6
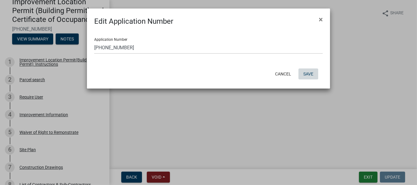
click at [310, 75] on button "Save" at bounding box center [309, 73] width 20 height 11
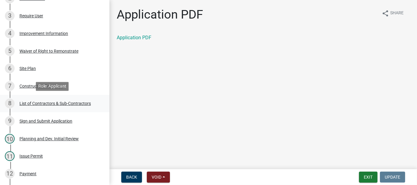
scroll to position [152, 0]
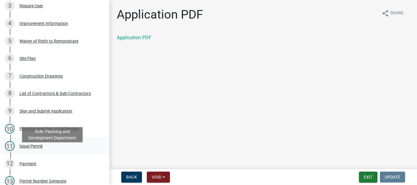
click at [28, 148] on div "Issue Permit" at bounding box center [30, 146] width 23 height 4
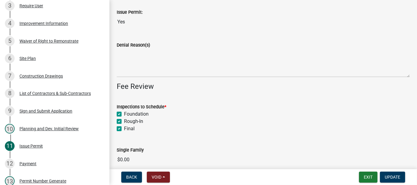
scroll to position [0, 0]
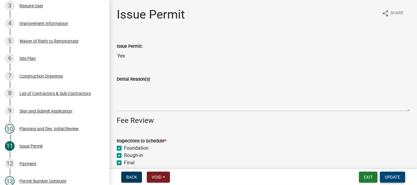
click at [388, 178] on span "Update" at bounding box center [393, 177] width 16 height 5
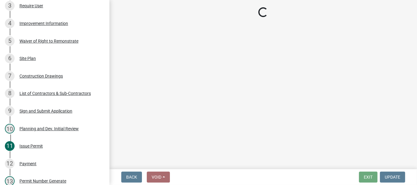
select select "62bb873c-c571-4454-ac8a-8c216551e2a3"
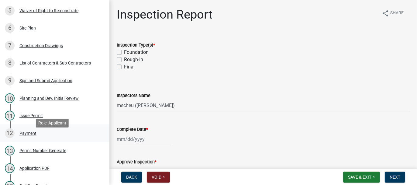
scroll to position [213, 0]
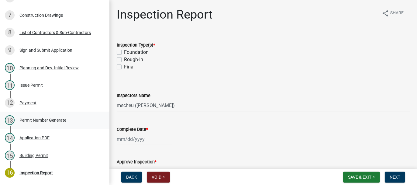
click at [40, 122] on div "Permit Number Generate" at bounding box center [42, 120] width 47 height 4
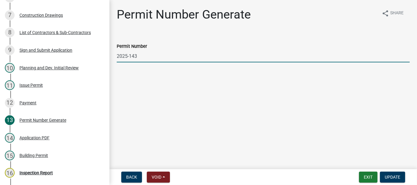
click at [135, 57] on input "2025-143" at bounding box center [263, 56] width 293 height 12
type input "2025-144"
click at [391, 173] on button "Update" at bounding box center [392, 177] width 25 height 11
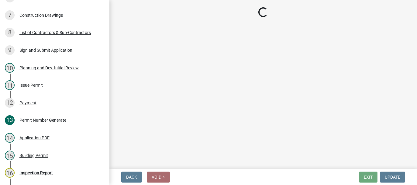
select select "62bb873c-c571-4454-ac8a-8c216551e2a3"
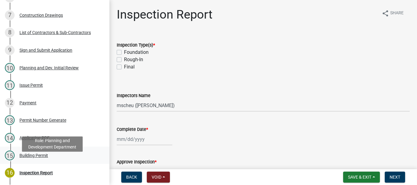
click at [42, 158] on div "Building Permit" at bounding box center [33, 155] width 29 height 4
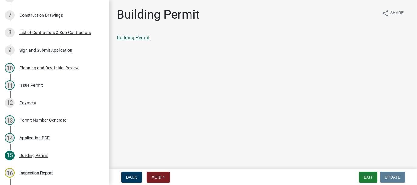
click at [127, 39] on link "Building Permit" at bounding box center [133, 38] width 33 height 6
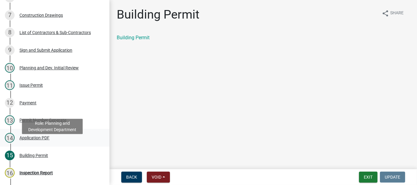
click at [31, 140] on div "Application PDF" at bounding box center [34, 138] width 30 height 4
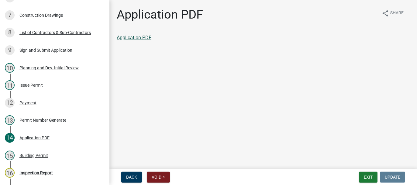
click at [145, 38] on link "Application PDF" at bounding box center [134, 38] width 35 height 6
click at [366, 176] on button "Exit" at bounding box center [368, 177] width 19 height 11
